Goal: Navigation & Orientation: Find specific page/section

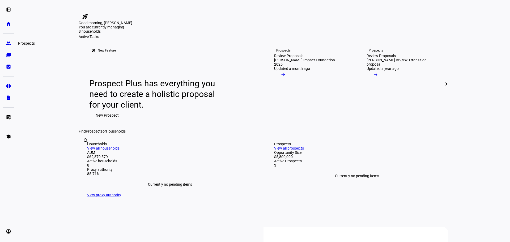
click at [6, 44] on eth-mat-symbol "group" at bounding box center [8, 43] width 5 height 5
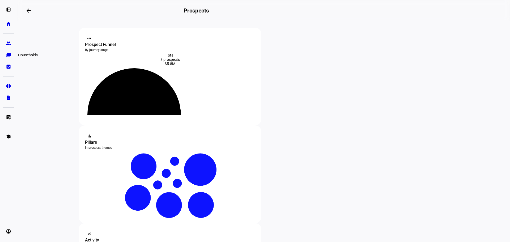
click at [7, 58] on link "folder_copy Households" at bounding box center [8, 55] width 11 height 11
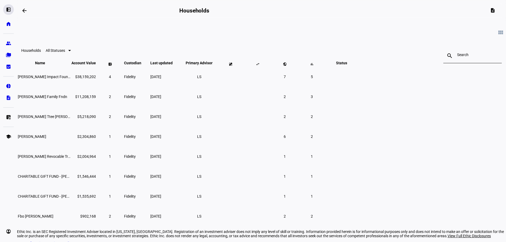
click at [5, 9] on div "left_panel_open" at bounding box center [8, 9] width 11 height 11
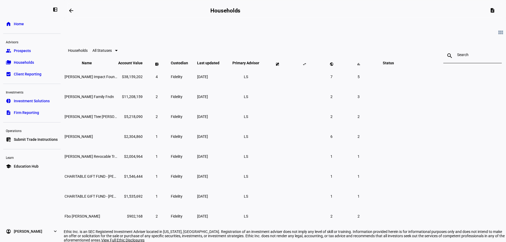
click at [14, 23] on span "Home" at bounding box center [19, 23] width 10 height 5
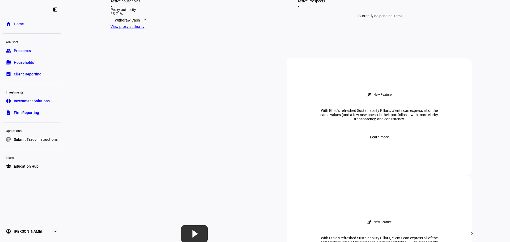
scroll to position [160, 0]
